Goal: Information Seeking & Learning: Learn about a topic

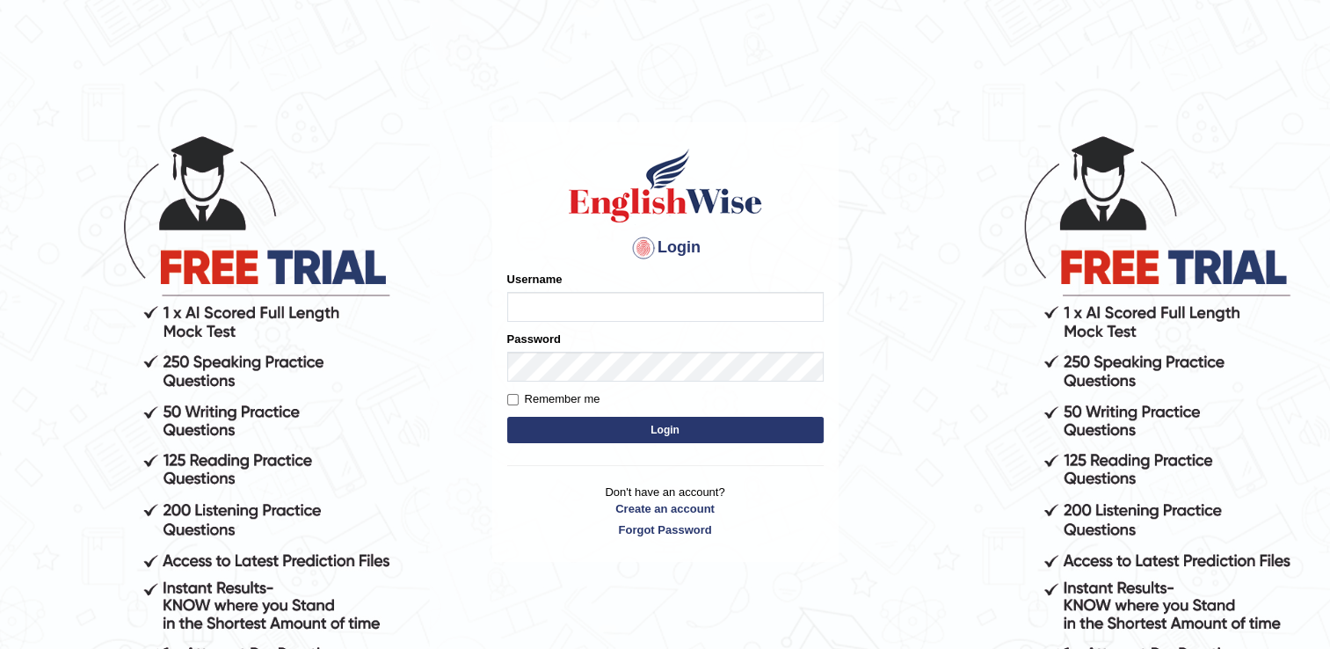
type input "Sangita9362"
click at [694, 432] on button "Login" at bounding box center [665, 430] width 316 height 26
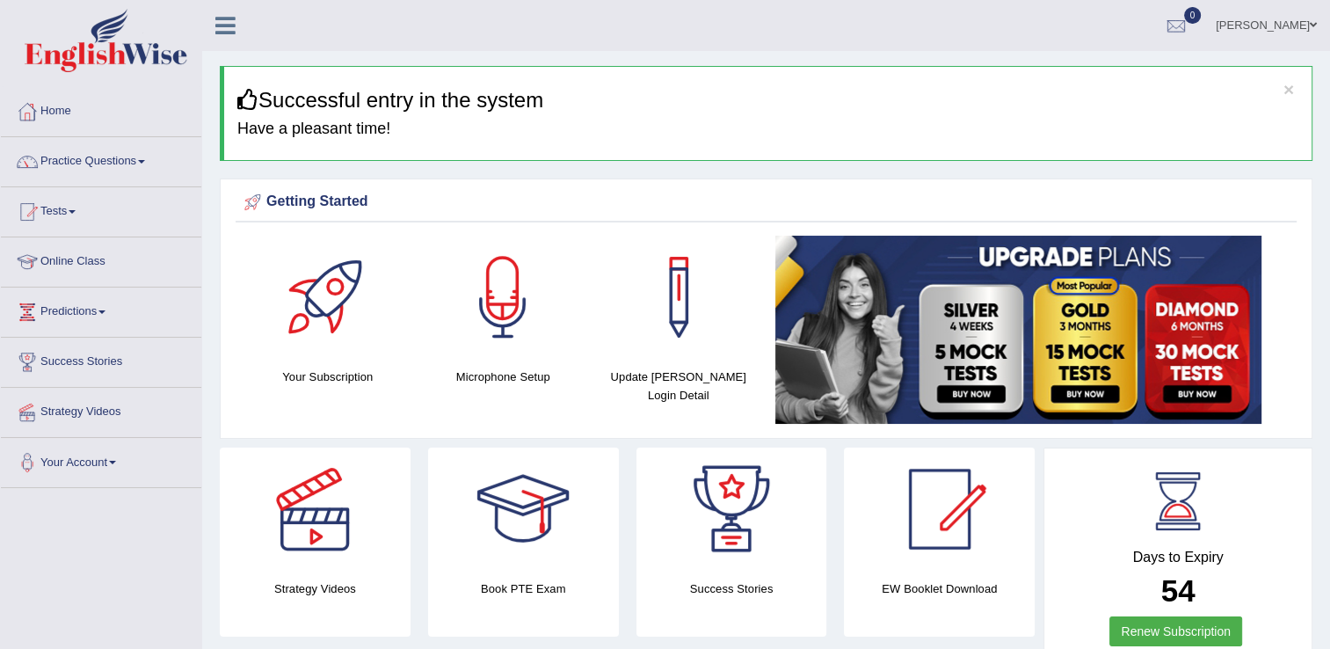
click at [491, 332] on div at bounding box center [502, 297] width 123 height 123
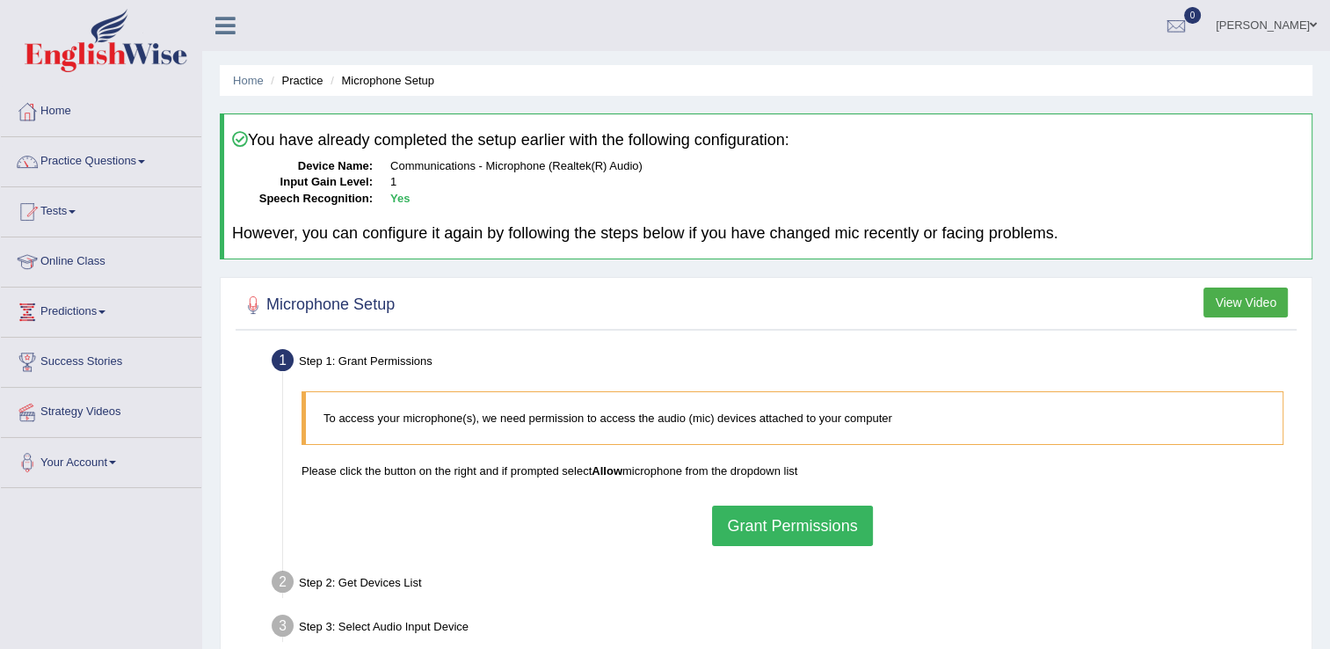
click at [772, 519] on button "Grant Permissions" at bounding box center [792, 525] width 160 height 40
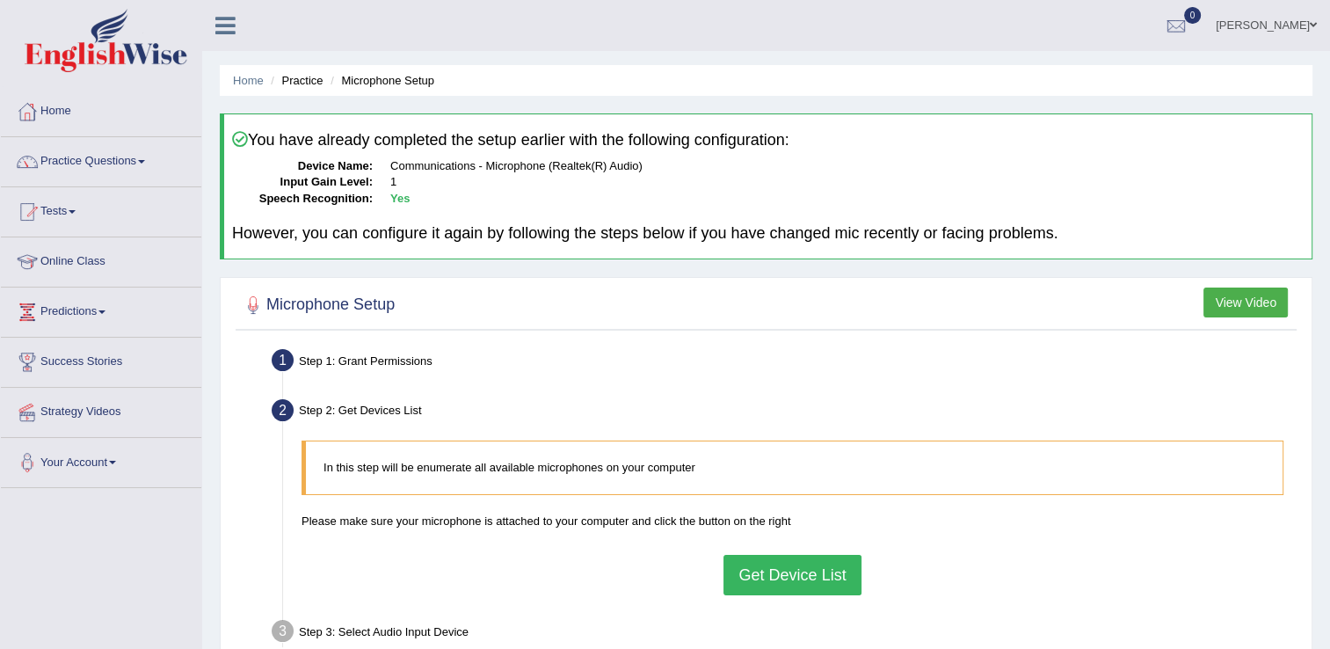
click at [781, 567] on button "Get Device List" at bounding box center [791, 575] width 137 height 40
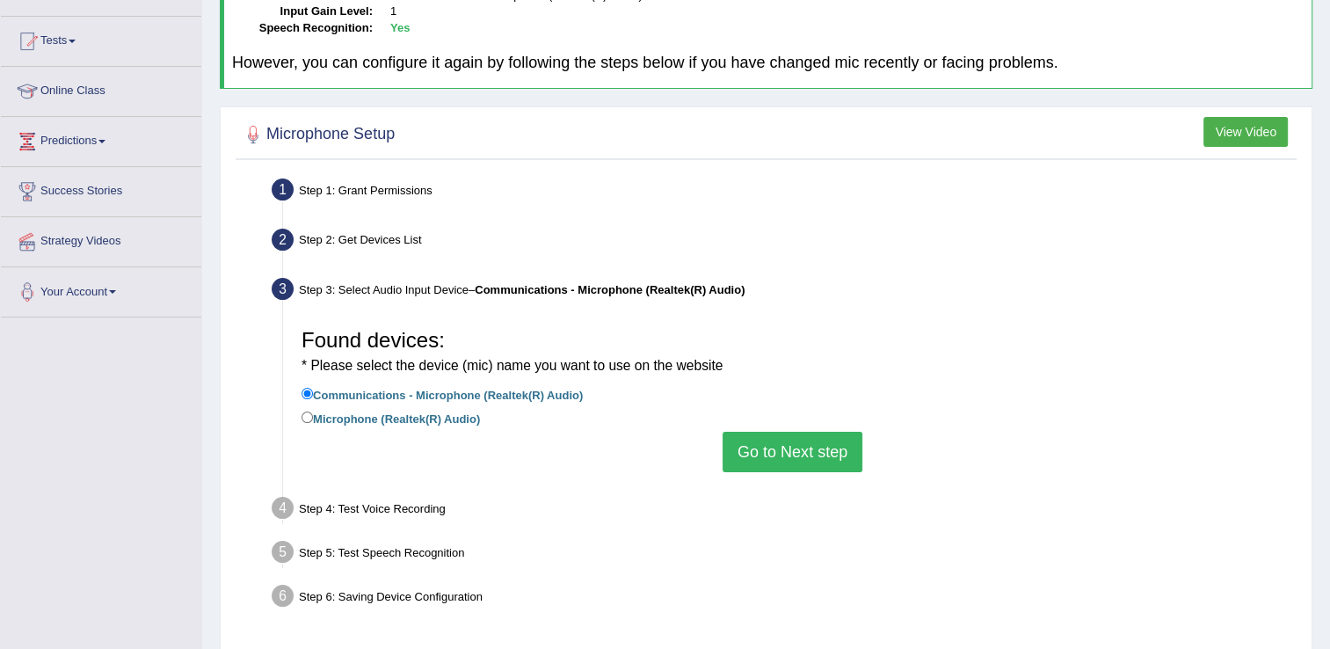
scroll to position [176, 0]
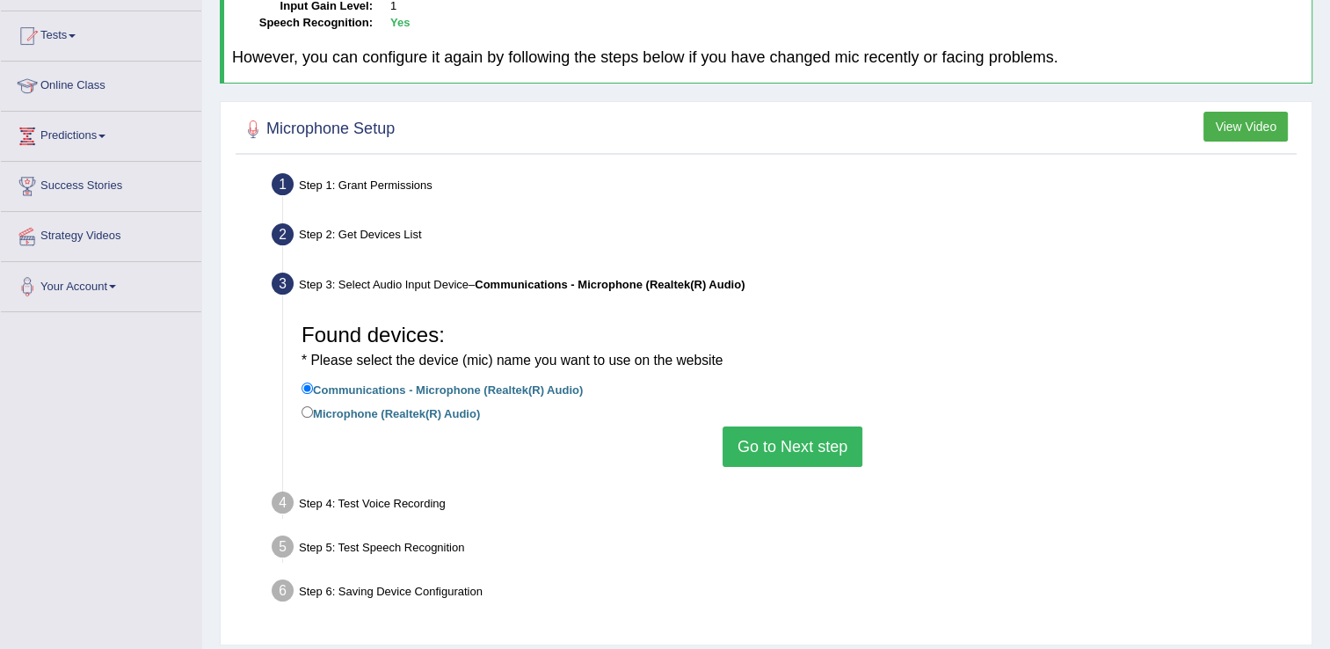
click at [812, 442] on button "Go to Next step" at bounding box center [792, 446] width 140 height 40
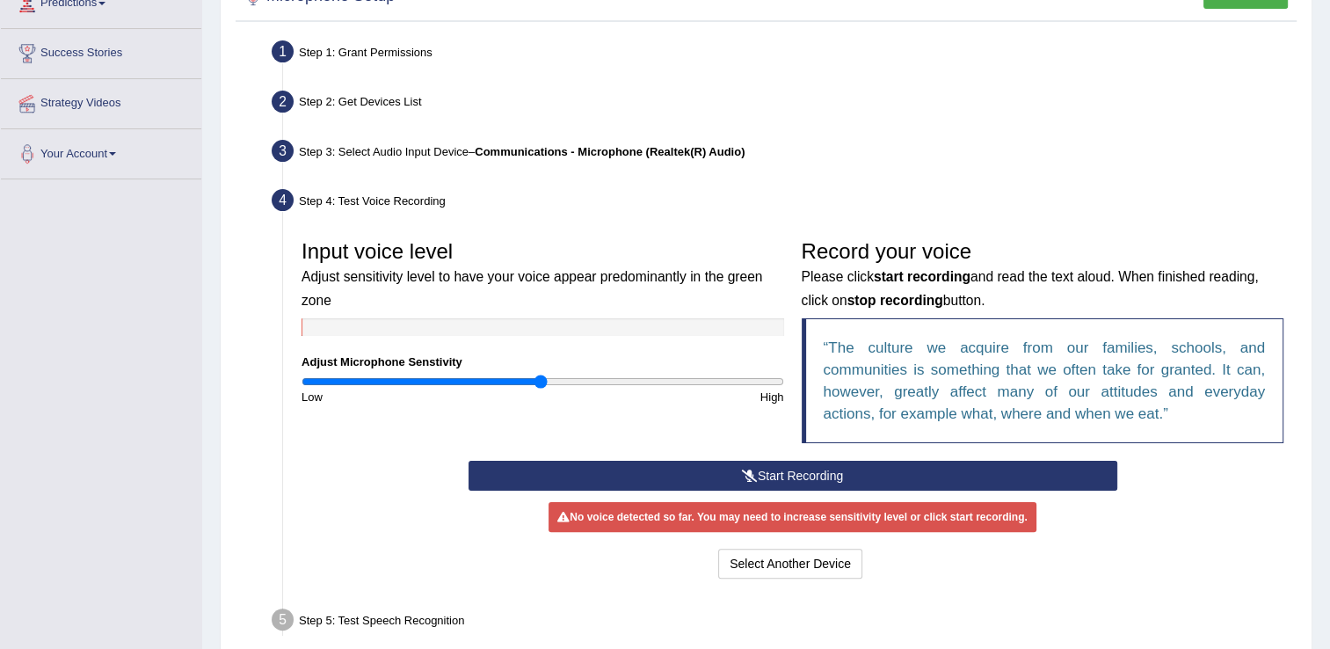
scroll to position [316, 0]
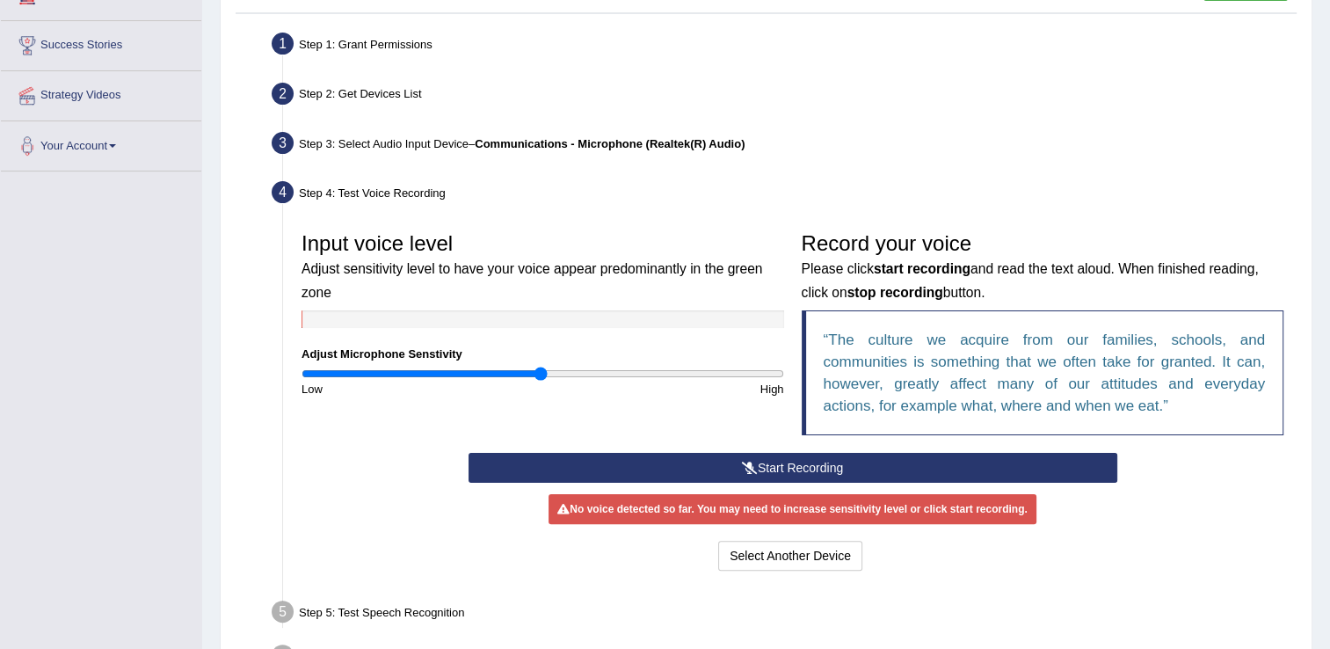
click at [918, 476] on button "Start Recording" at bounding box center [792, 468] width 649 height 30
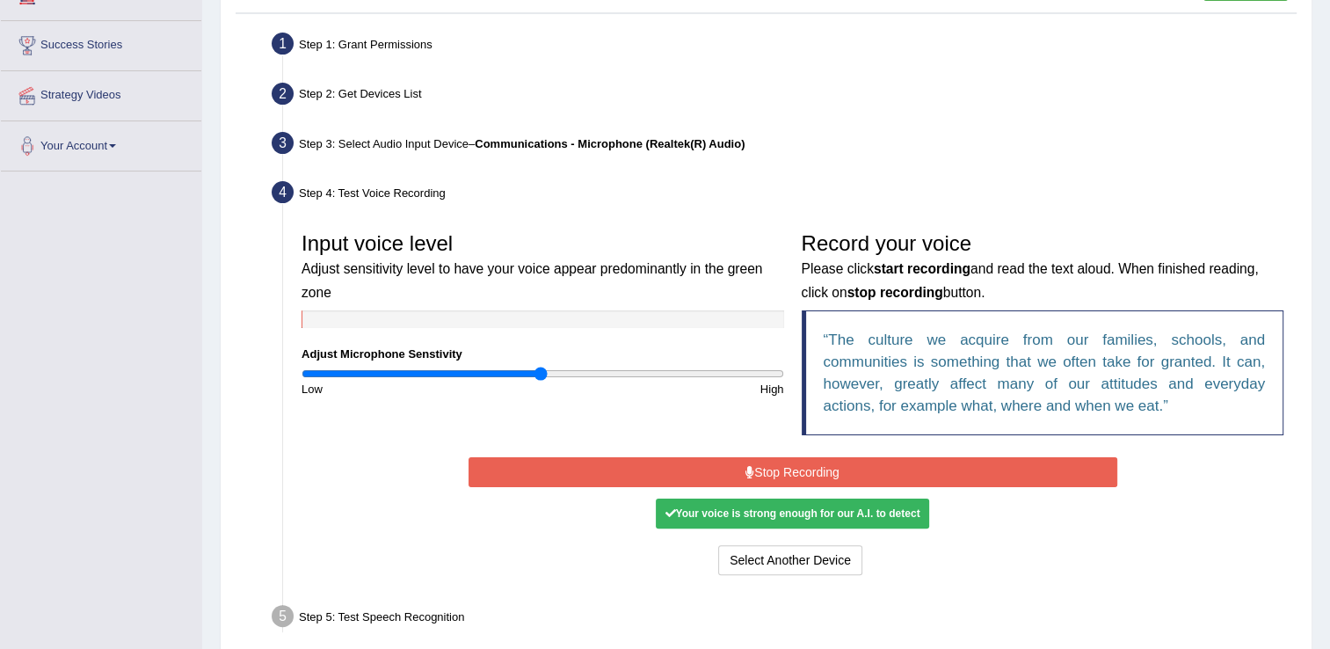
click at [883, 459] on button "Stop Recording" at bounding box center [792, 472] width 649 height 30
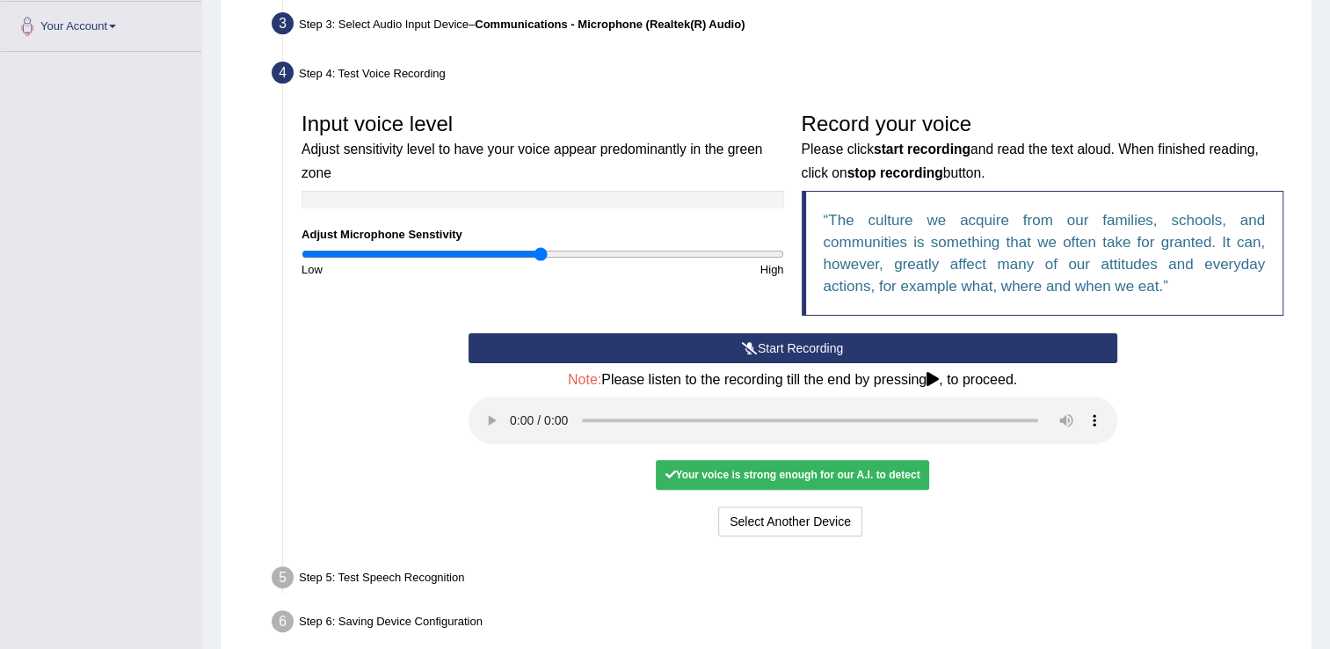
scroll to position [457, 0]
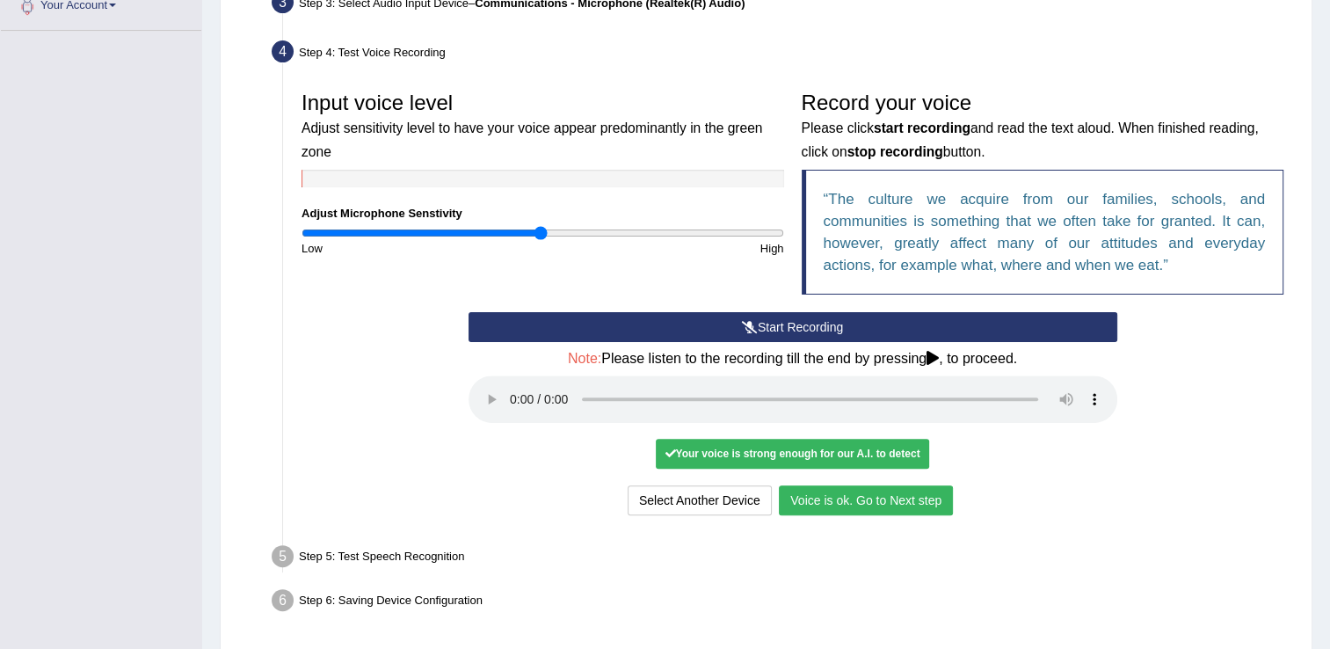
click at [858, 497] on button "Voice is ok. Go to Next step" at bounding box center [866, 500] width 174 height 30
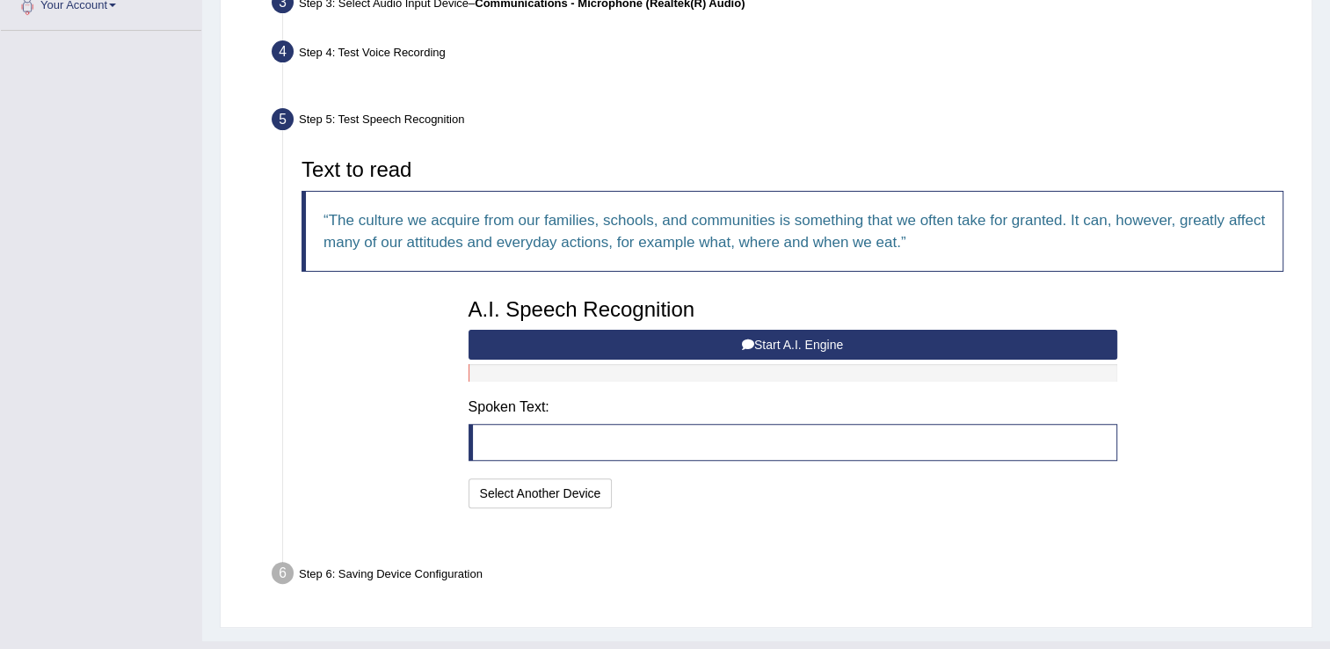
scroll to position [447, 0]
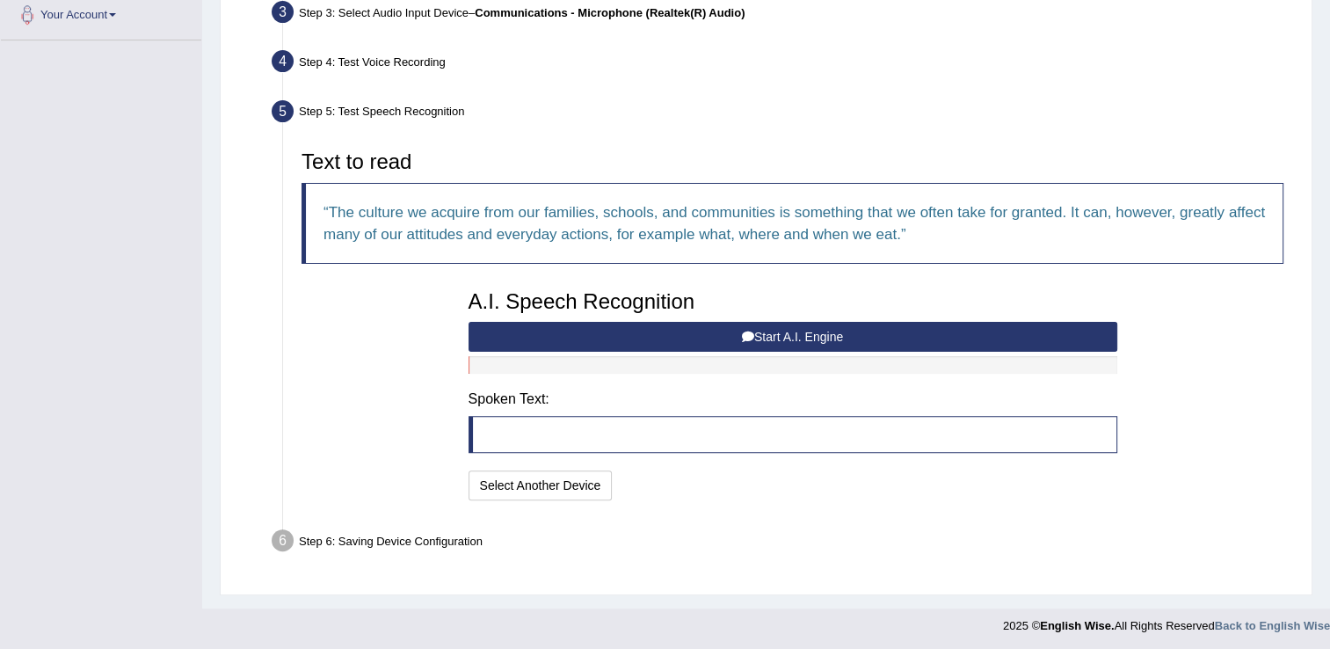
click at [674, 326] on button "Start A.I. Engine" at bounding box center [792, 337] width 649 height 30
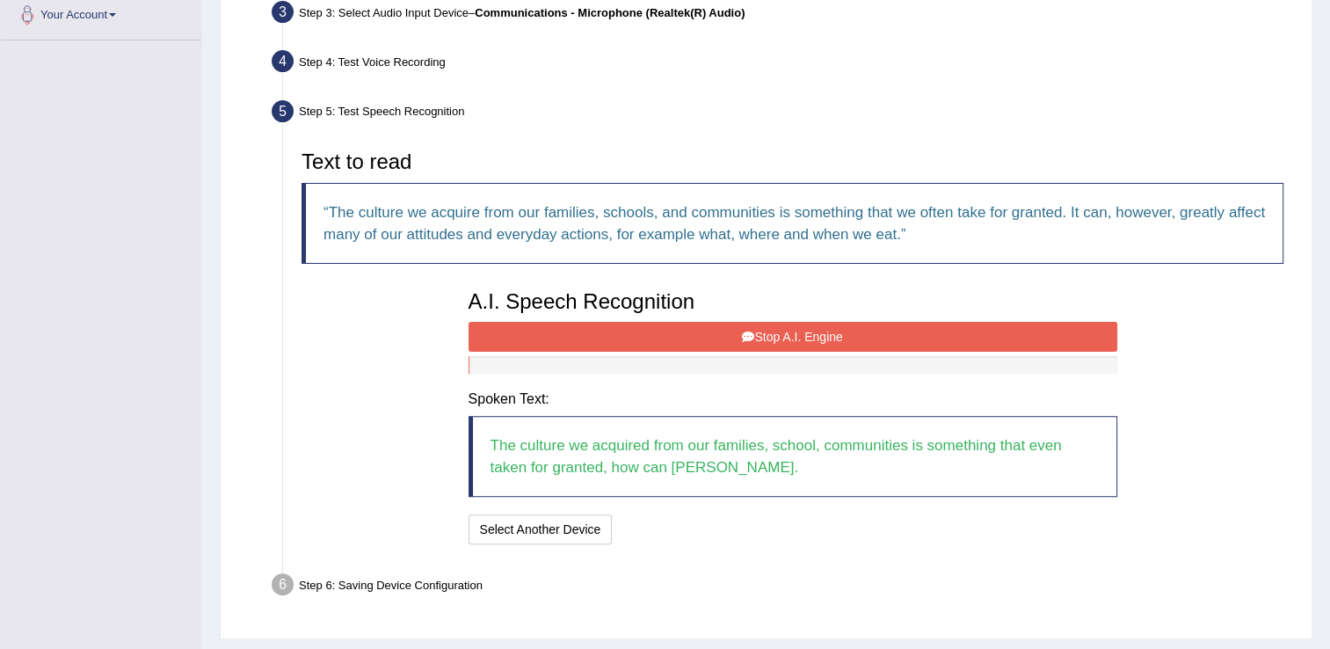
click at [674, 326] on button "Stop A.I. Engine" at bounding box center [792, 337] width 649 height 30
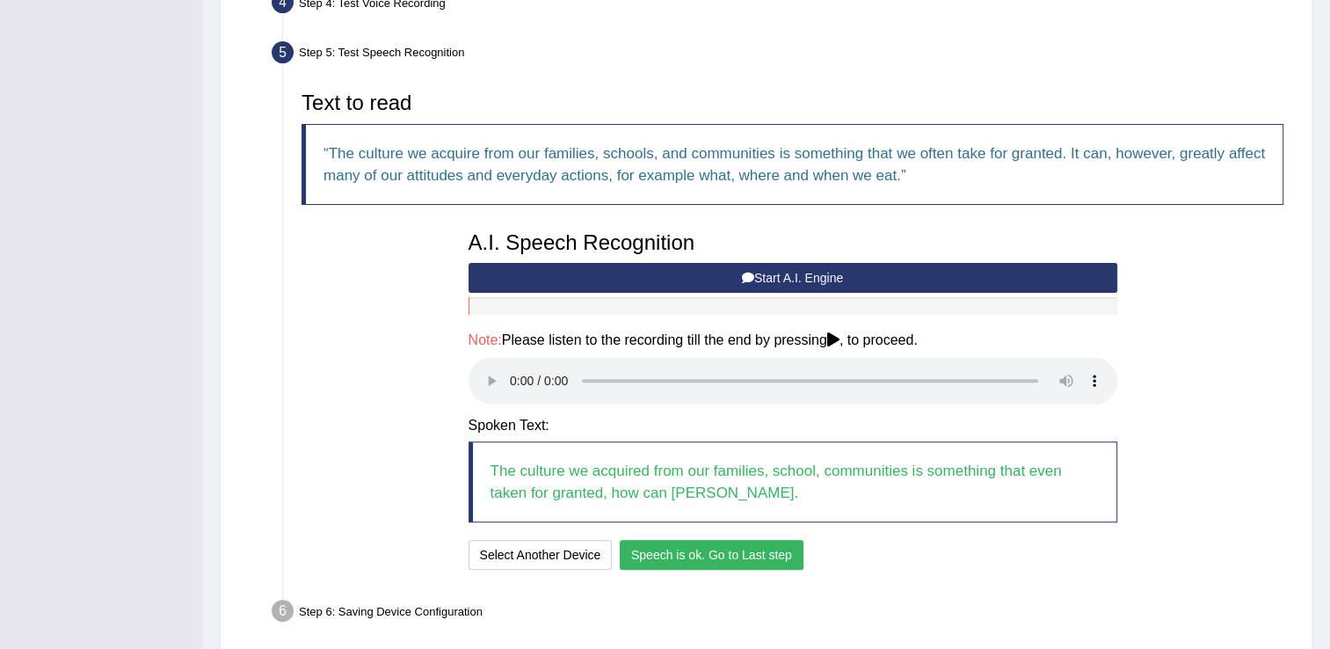
scroll to position [518, 0]
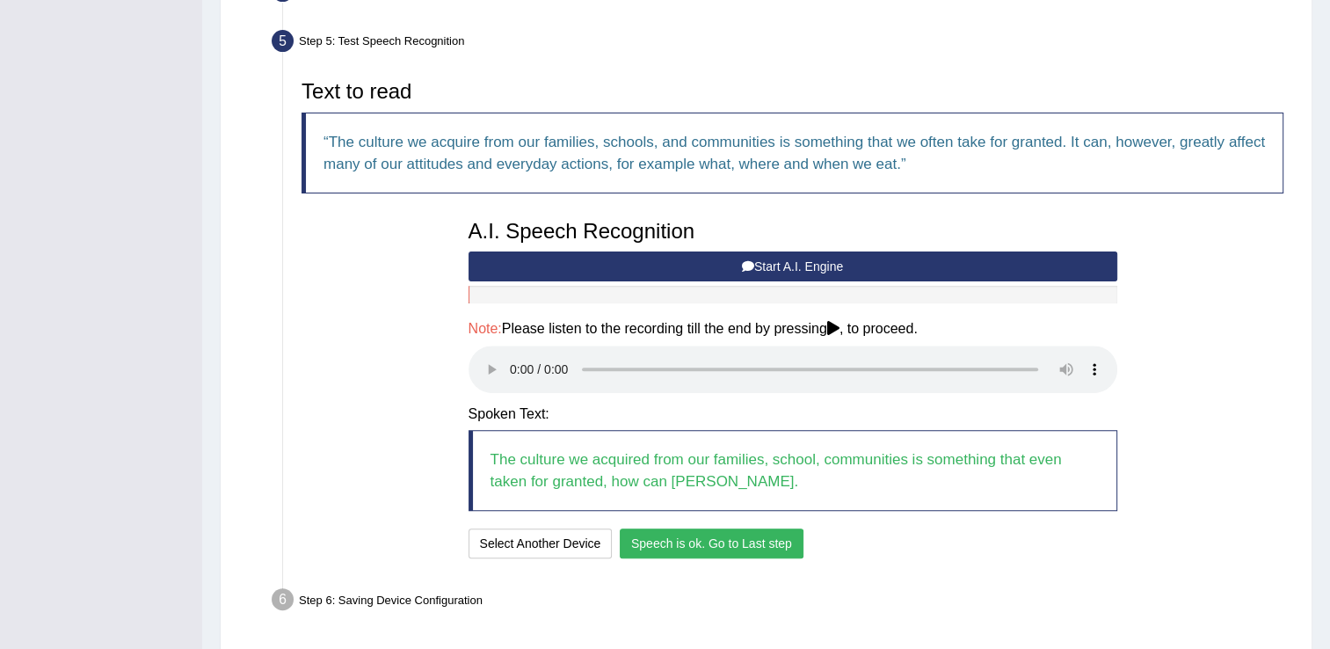
click at [732, 541] on button "Speech is ok. Go to Last step" at bounding box center [712, 543] width 184 height 30
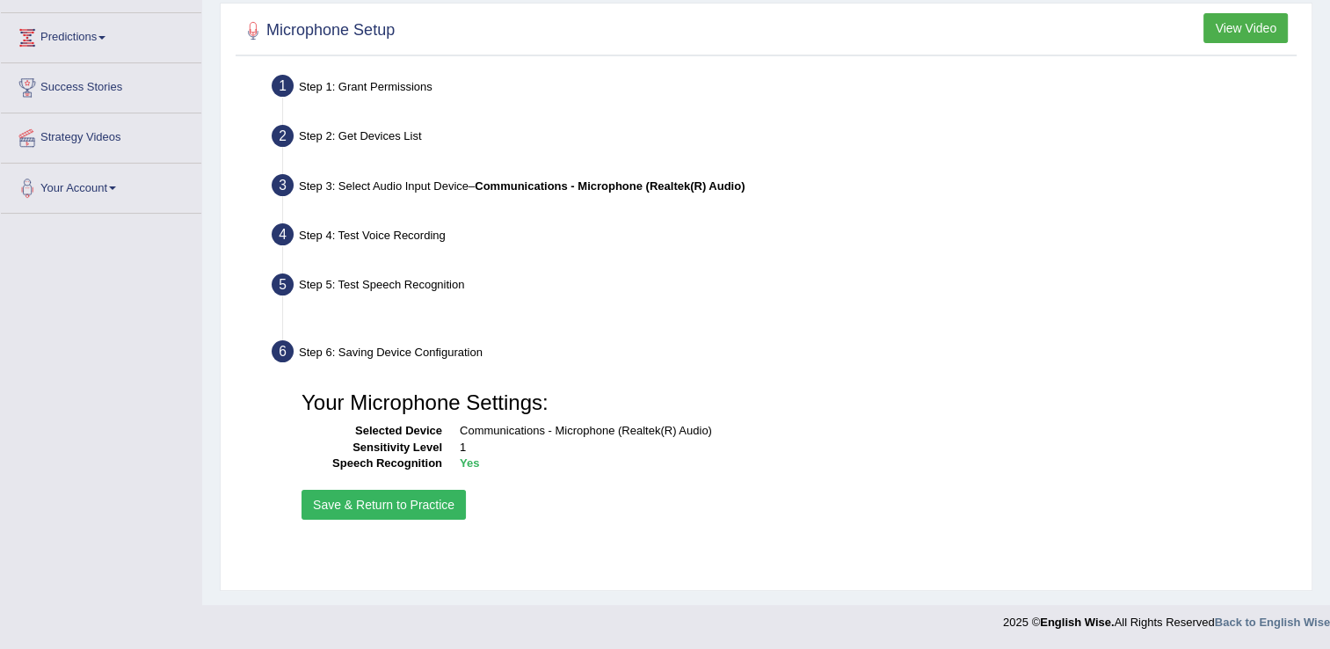
scroll to position [274, 0]
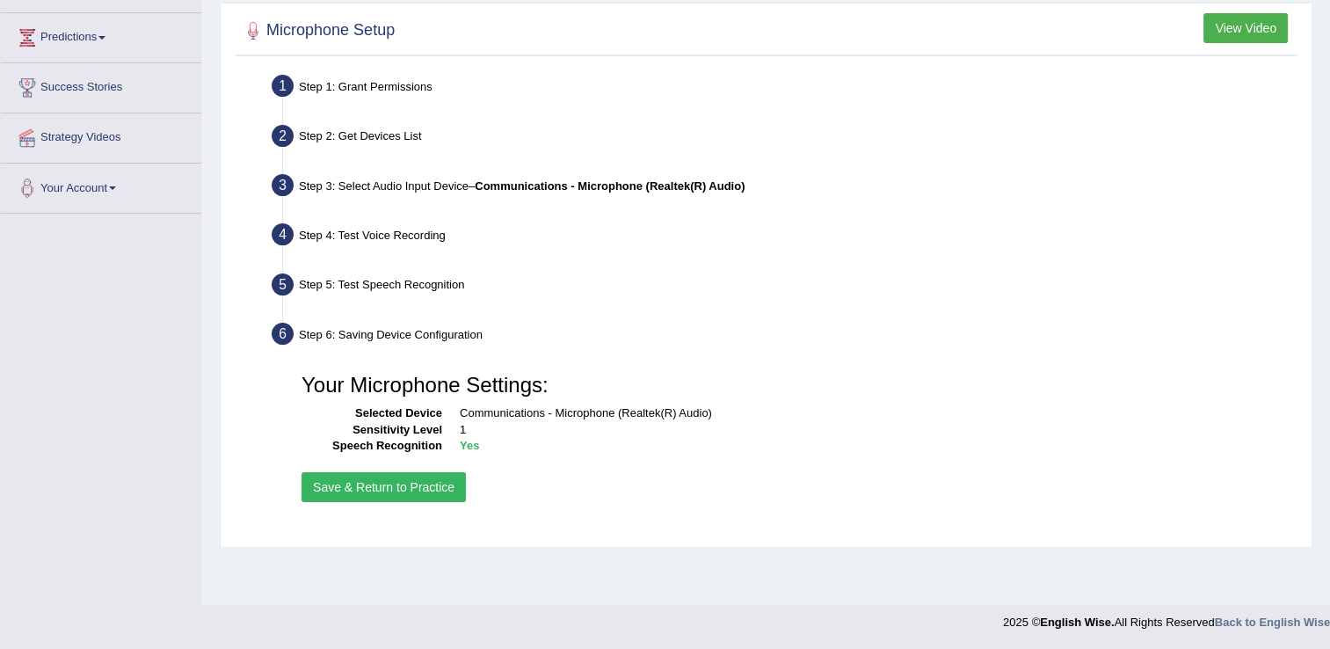
click at [388, 482] on button "Save & Return to Practice" at bounding box center [383, 487] width 164 height 30
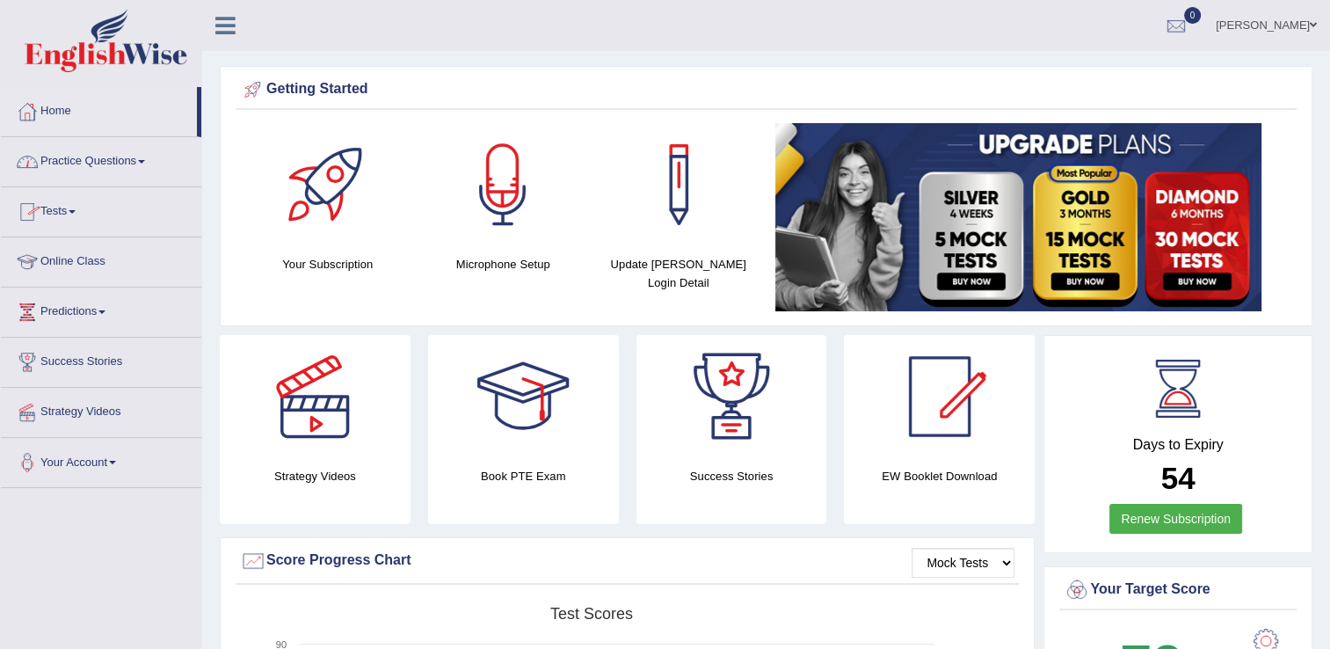
click at [109, 258] on link "Online Class" at bounding box center [101, 259] width 200 height 44
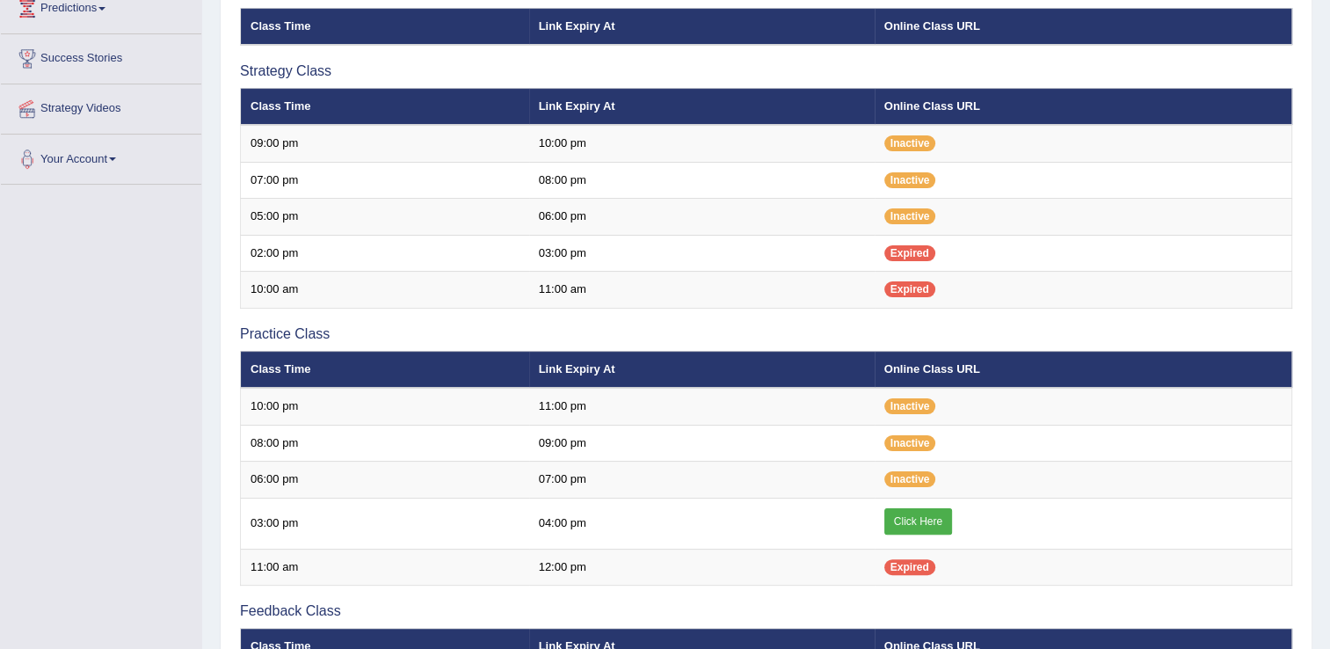
scroll to position [316, 0]
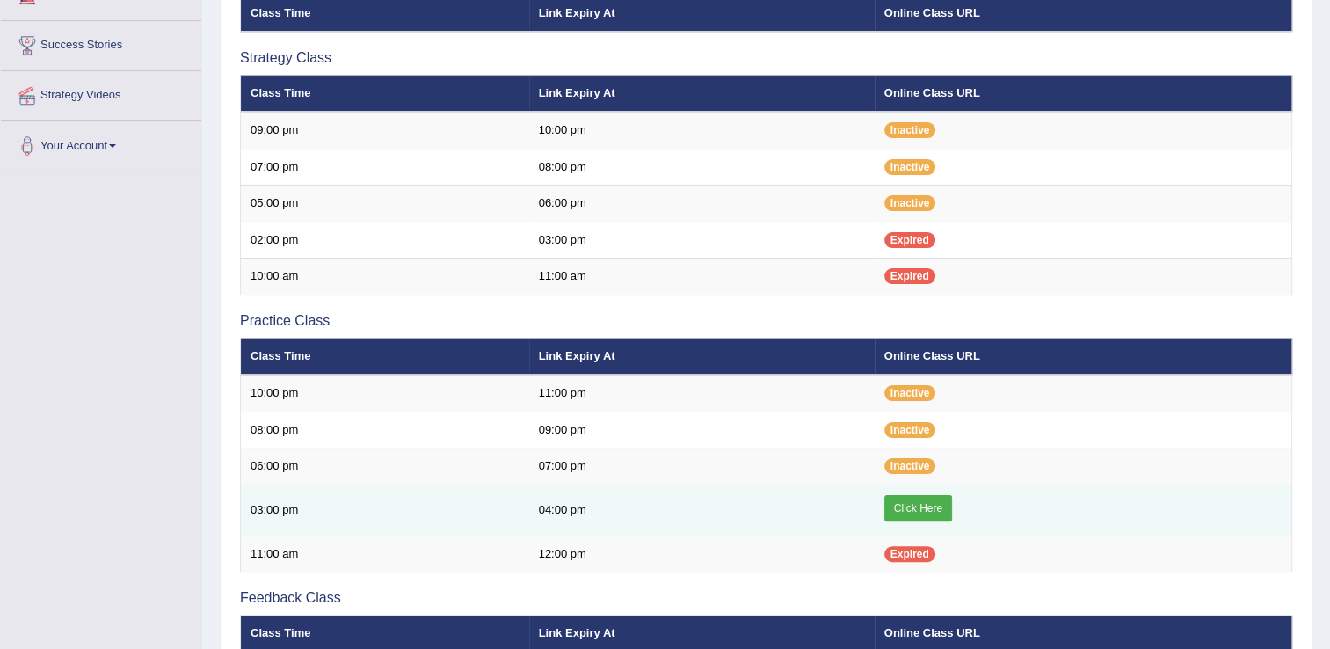
click at [950, 502] on link "Click Here" at bounding box center [918, 508] width 68 height 26
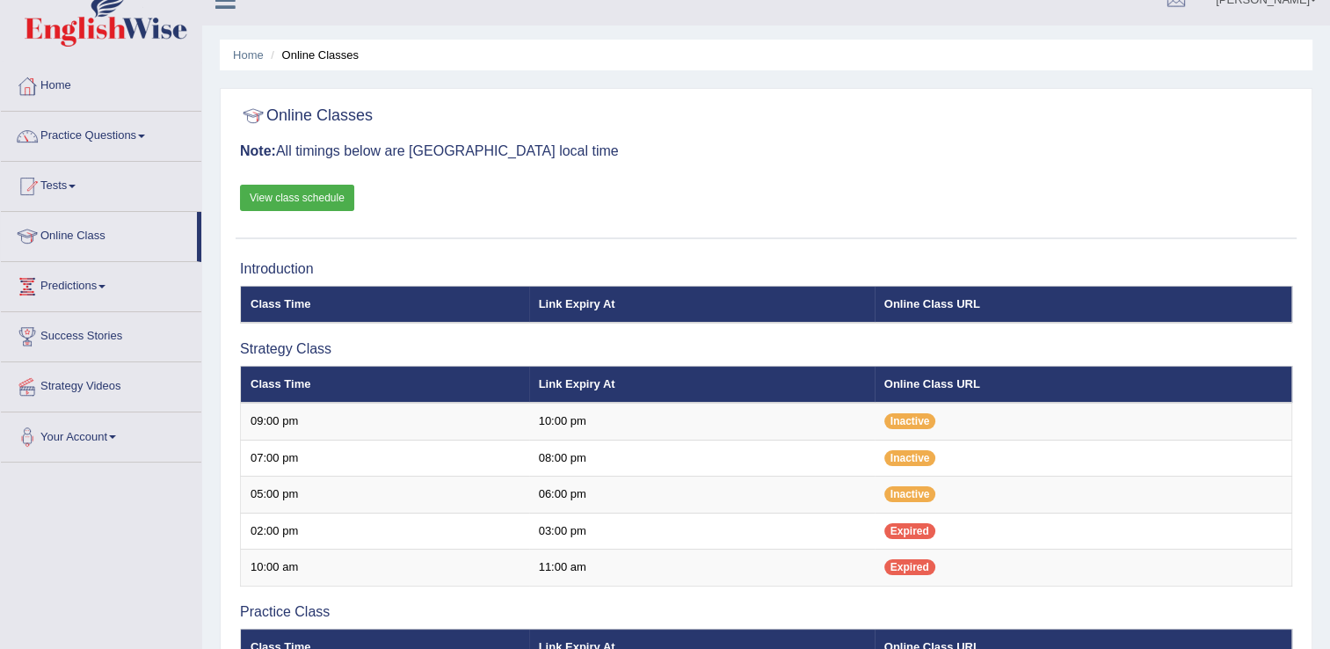
scroll to position [4, 0]
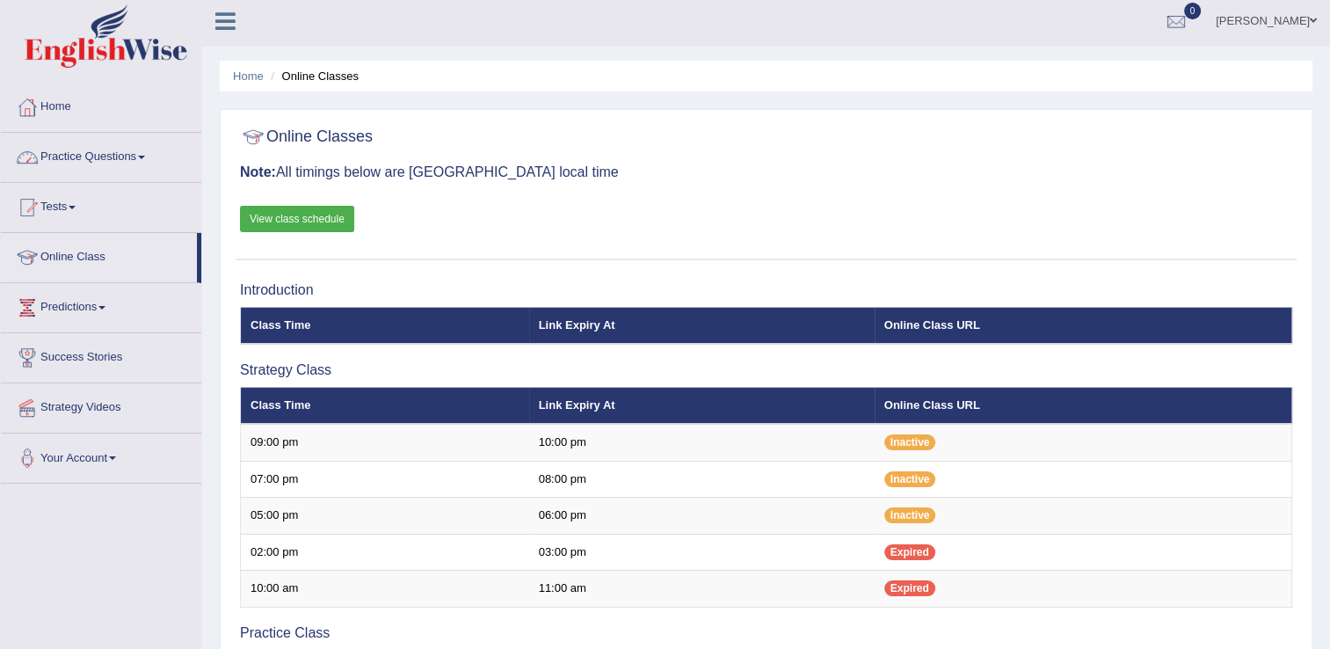
click at [291, 216] on link "View class schedule" at bounding box center [297, 219] width 114 height 26
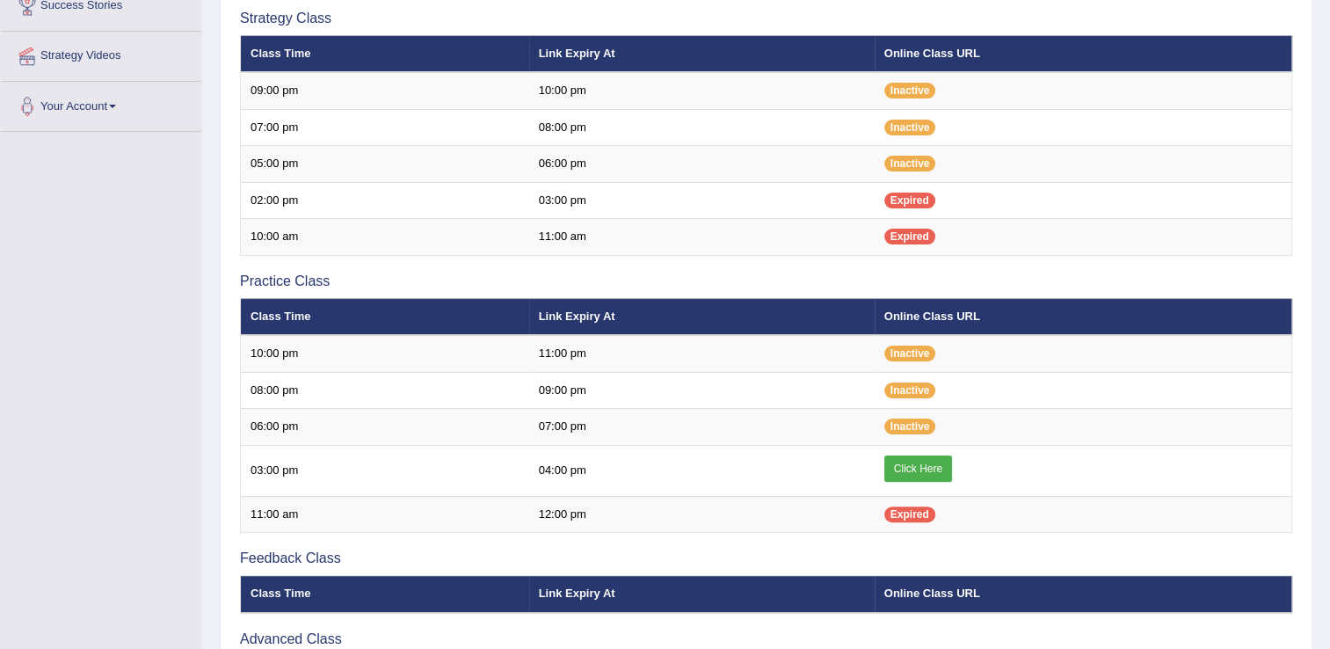
scroll to position [391, 0]
